Goal: Task Accomplishment & Management: Manage account settings

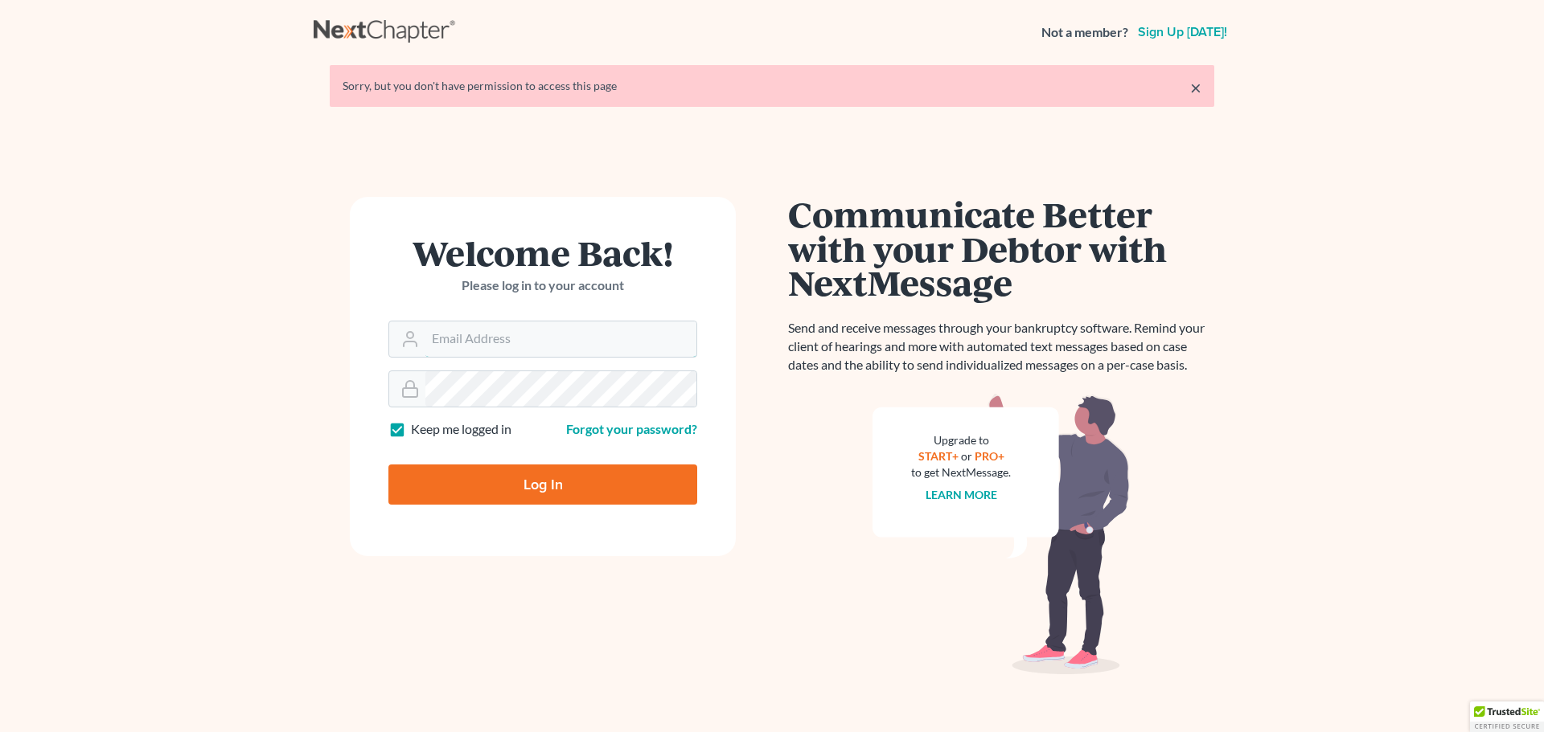
type input "[EMAIL_ADDRESS][DOMAIN_NAME]"
click at [495, 486] on input "Log In" at bounding box center [542, 485] width 309 height 40
type input "Thinking..."
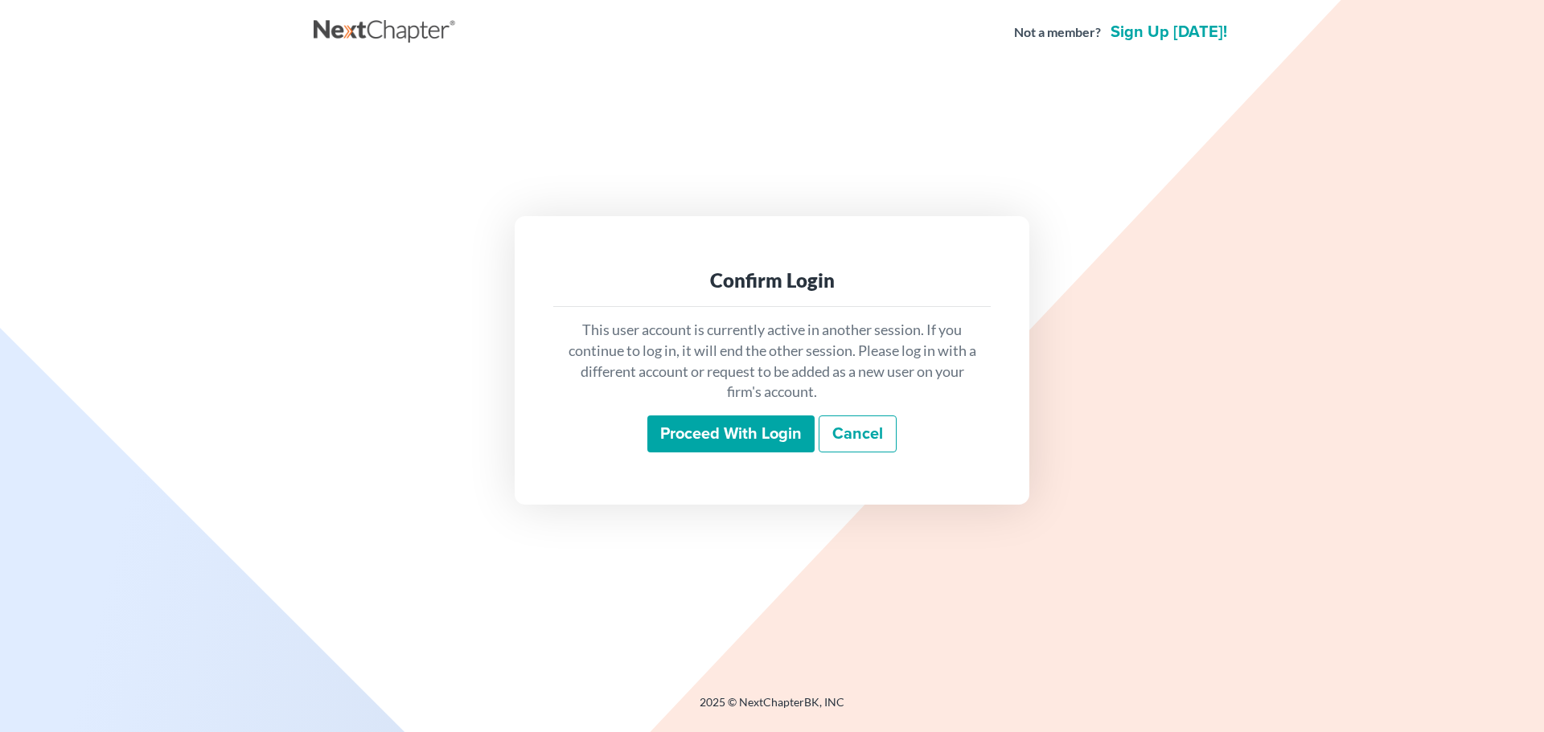
drag, startPoint x: 695, startPoint y: 425, endPoint x: 707, endPoint y: 502, distance: 78.1
click at [695, 425] on input "Proceed with login" at bounding box center [730, 434] width 167 height 37
